Goal: Task Accomplishment & Management: Complete application form

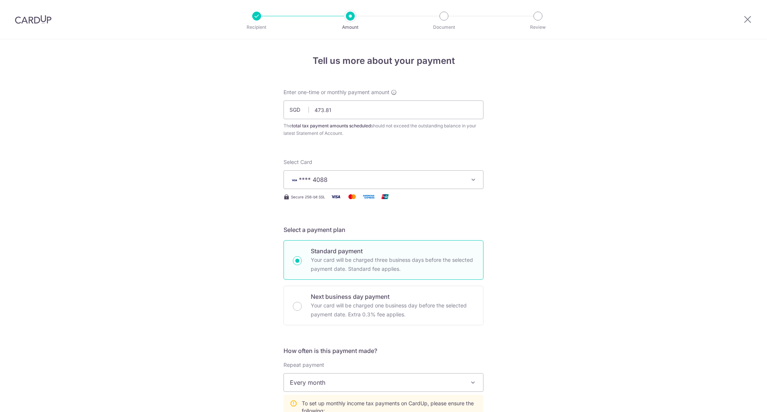
select select "3"
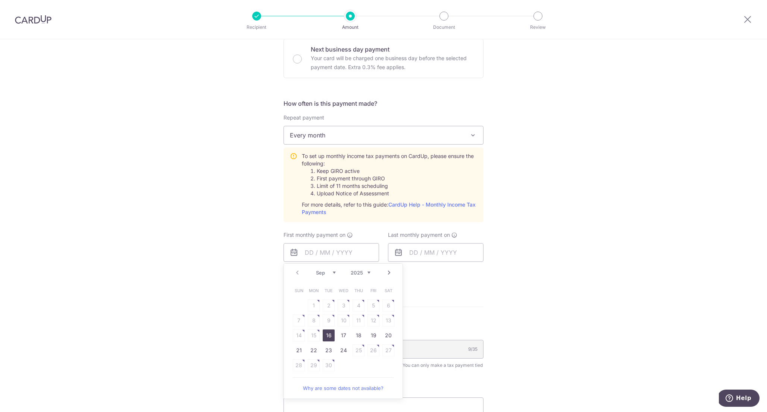
scroll to position [294, 0]
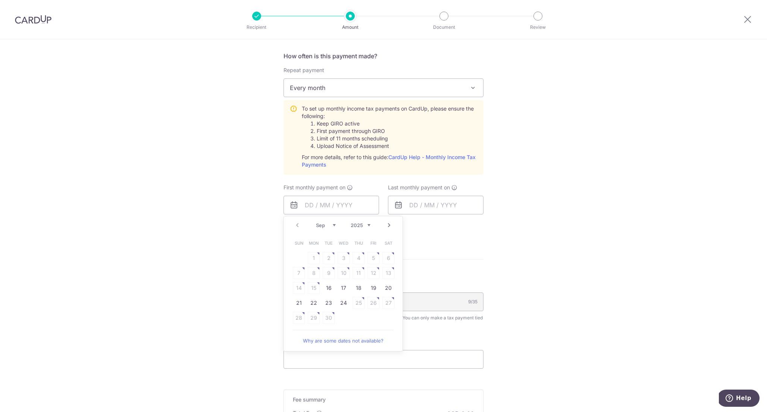
click at [390, 225] on link "Next" at bounding box center [389, 225] width 9 height 9
click at [299, 289] on link "12" at bounding box center [299, 288] width 12 height 12
type input "12/10/2025"
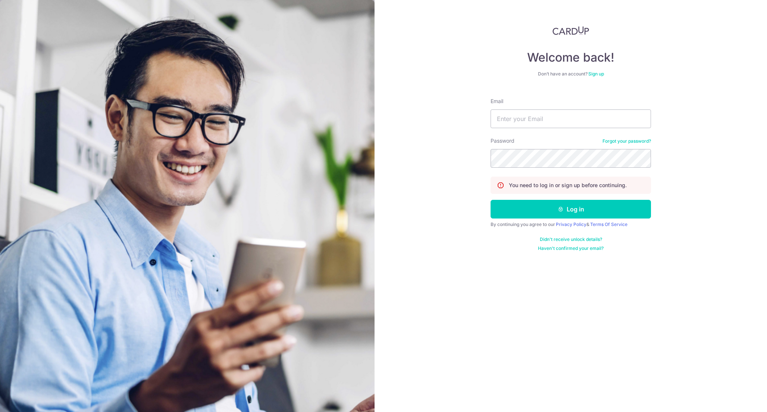
click at [509, 110] on input "Email" at bounding box center [571, 118] width 160 height 19
type input "[EMAIL_ADDRESS][DOMAIN_NAME]"
click at [491, 200] on button "Log in" at bounding box center [571, 209] width 160 height 19
